Goal: Transaction & Acquisition: Purchase product/service

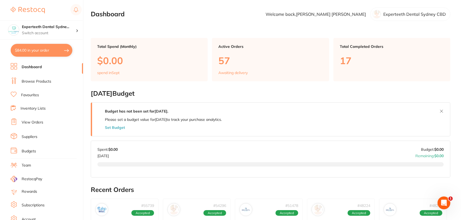
click at [45, 81] on link "Browse Products" at bounding box center [37, 81] width 30 height 5
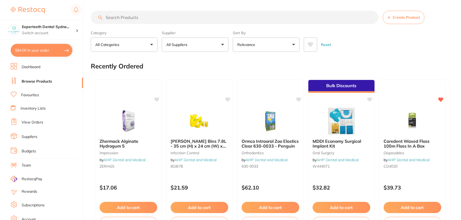
click at [194, 41] on button "All Suppliers" at bounding box center [195, 44] width 67 height 14
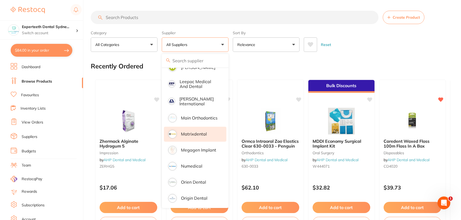
scroll to position [400, 0]
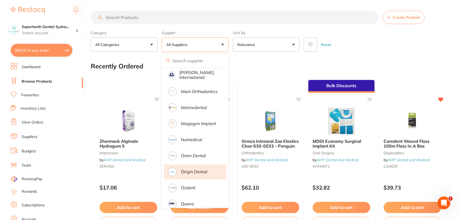
click at [204, 169] on p "Origin Dental" at bounding box center [194, 171] width 26 height 5
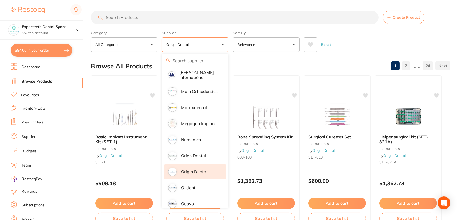
click at [169, 19] on input "search" at bounding box center [235, 17] width 288 height 13
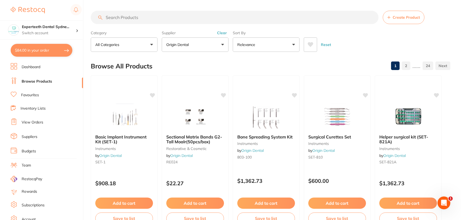
scroll to position [0, 0]
click at [141, 48] on button "All Categories" at bounding box center [124, 44] width 67 height 14
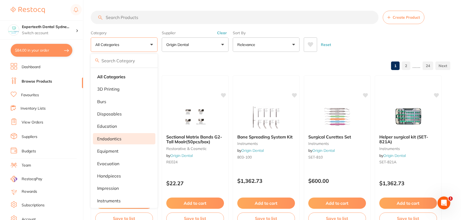
click at [121, 144] on li "endodontics" at bounding box center [124, 138] width 63 height 11
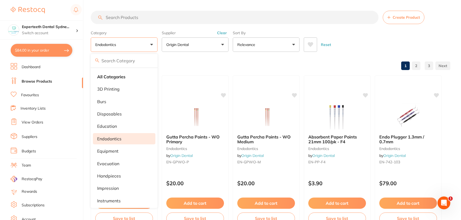
scroll to position [258, 0]
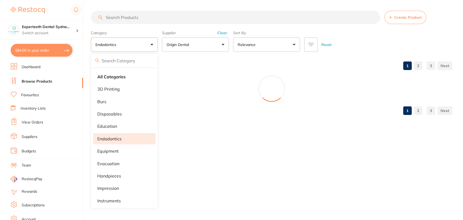
click at [341, 57] on main "Create Product Category endodontics All Categories 3D Printing burs disposables…" at bounding box center [277, 65] width 372 height 130
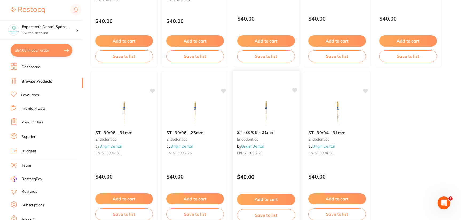
scroll to position [1616, 0]
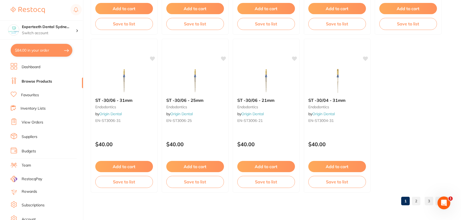
click at [418, 200] on link "2" at bounding box center [416, 201] width 9 height 11
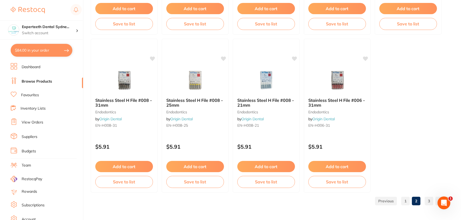
click at [430, 202] on link "3" at bounding box center [429, 201] width 9 height 11
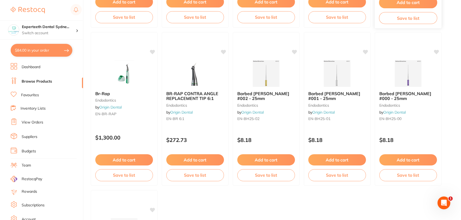
scroll to position [427, 0]
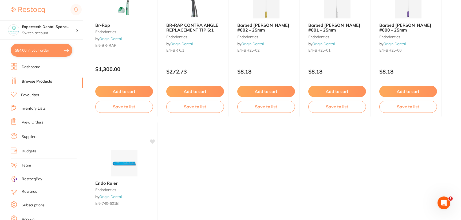
drag, startPoint x: 367, startPoint y: 172, endPoint x: 363, endPoint y: 174, distance: 4.7
